Goal: Transaction & Acquisition: Subscribe to service/newsletter

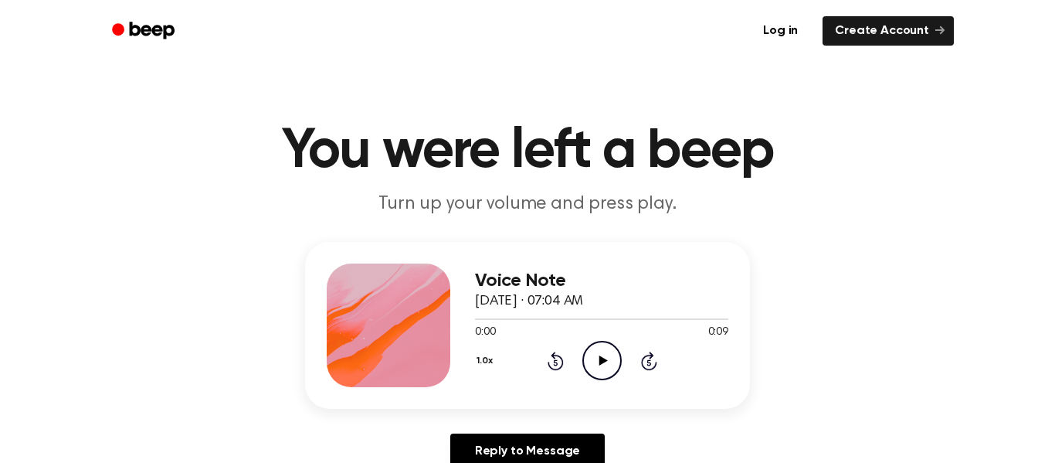
click at [594, 368] on icon "Play Audio" at bounding box center [601, 360] width 39 height 39
click at [606, 361] on icon "Play Audio" at bounding box center [601, 360] width 39 height 39
click at [604, 366] on icon "Play Audio" at bounding box center [601, 360] width 39 height 39
click at [608, 347] on icon "Play Audio" at bounding box center [601, 360] width 39 height 39
click at [613, 350] on icon "Play Audio" at bounding box center [601, 360] width 39 height 39
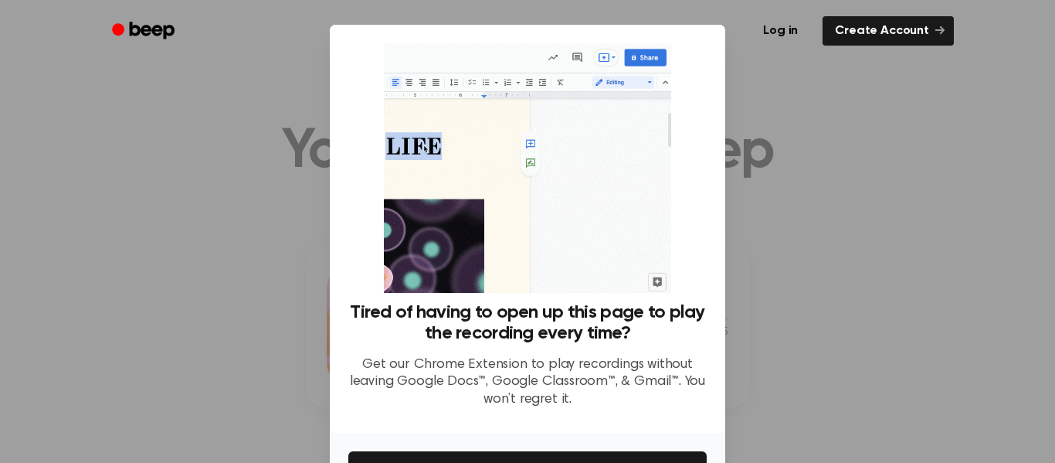
click at [848, 296] on div at bounding box center [527, 231] width 1055 height 463
click at [876, 30] on link "Create Account" at bounding box center [888, 30] width 131 height 29
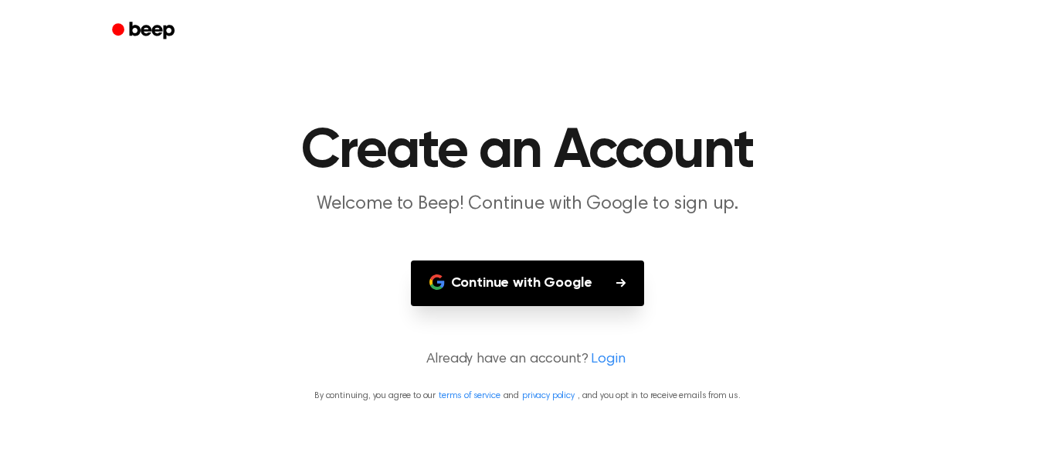
click at [518, 293] on button "Continue with Google" at bounding box center [528, 283] width 234 height 46
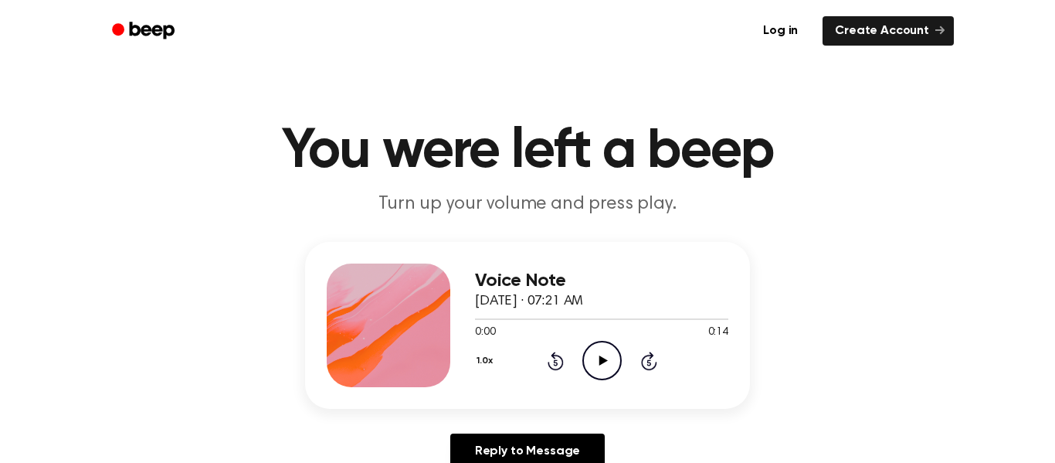
click at [604, 362] on icon "Play Audio" at bounding box center [601, 360] width 39 height 39
